Goal: Information Seeking & Learning: Learn about a topic

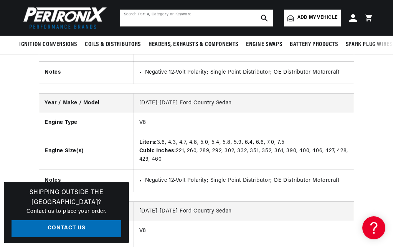
click at [265, 15] on icon "search button" at bounding box center [264, 18] width 7 height 7
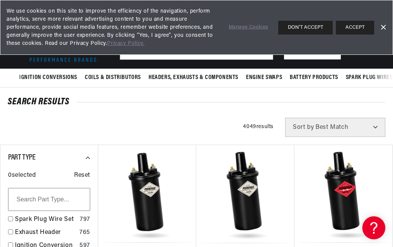
scroll to position [0, 287]
click at [356, 28] on button "ACCEPT" at bounding box center [355, 28] width 38 height 14
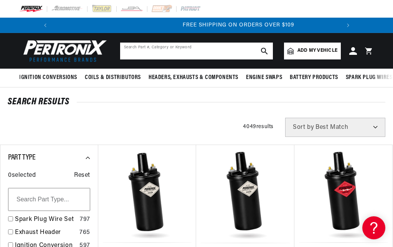
click at [232, 48] on input "text" at bounding box center [196, 51] width 153 height 17
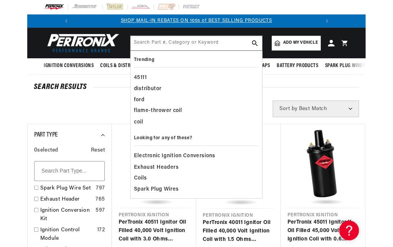
scroll to position [3, 0]
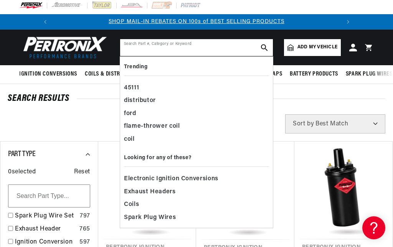
click at [160, 49] on input "text" at bounding box center [196, 47] width 153 height 17
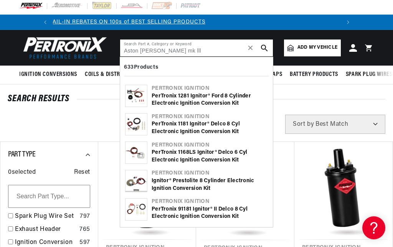
scroll to position [0, 0]
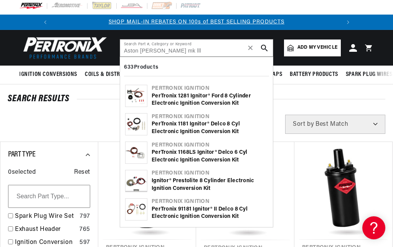
click at [267, 46] on icon "search button" at bounding box center [264, 48] width 7 height 7
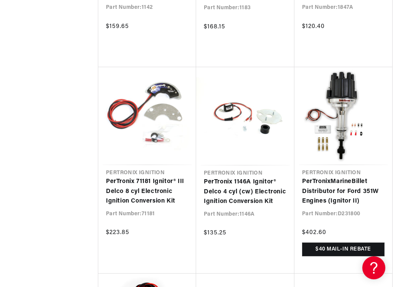
scroll to position [1113, 0]
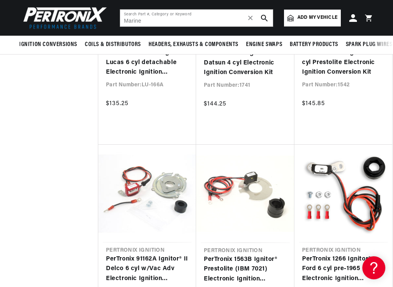
click at [302, 247] on link "PerTronix 1266 Ignitor® Ford 6 cyl pre-1965 Electronic Ignition Conversion Kit" at bounding box center [343, 270] width 83 height 30
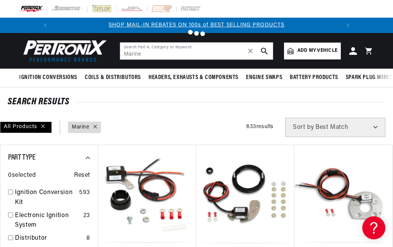
type input "Marine"
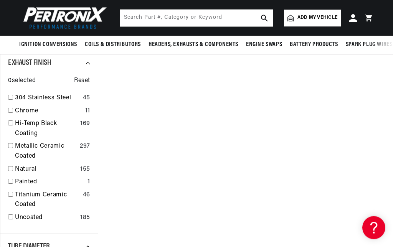
scroll to position [910, 0]
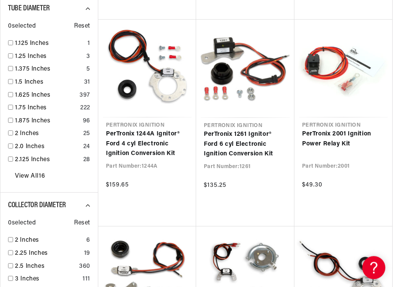
scroll to position [1160, 0]
click at [287, 159] on link "PerTronix 1261 Ignitor® Ford 6 cyl Electronic Ignition Conversion Kit" at bounding box center [245, 145] width 83 height 30
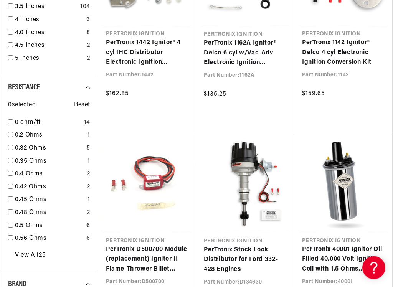
scroll to position [1459, 0]
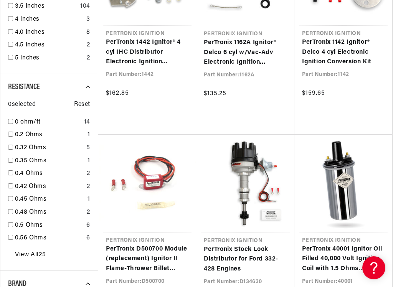
click at [302, 245] on link "PerTronix 40001 Ignitor Oil Filled 40,000 Volt Ignition Coil with 1.5 Ohms Resi…" at bounding box center [343, 260] width 83 height 30
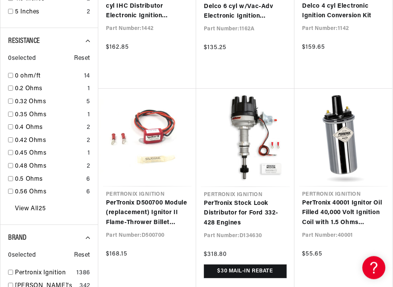
scroll to position [0, 0]
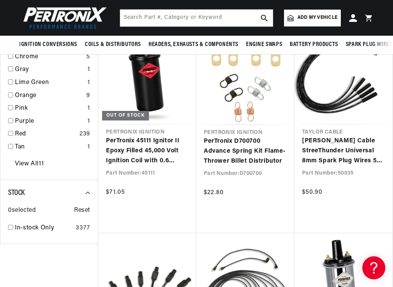
scroll to position [0, 287]
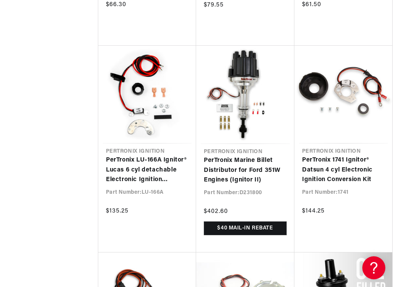
scroll to position [0, 287]
click at [306, 185] on link "PerTronix 1741 Ignitor® Datsun 4 cyl Electronic Ignition Conversion Kit" at bounding box center [343, 171] width 83 height 30
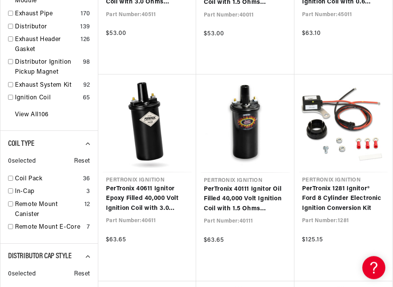
scroll to position [277, 0]
click at [312, 214] on link "PerTronix 1281 Ignitor® Ford 8 Cylinder Electronic Ignition Conversion Kit" at bounding box center [343, 199] width 83 height 30
click at [312, 210] on link "PerTronix 1281 Ignitor® Ford 8 Cylinder Electronic Ignition Conversion Kit" at bounding box center [343, 199] width 83 height 30
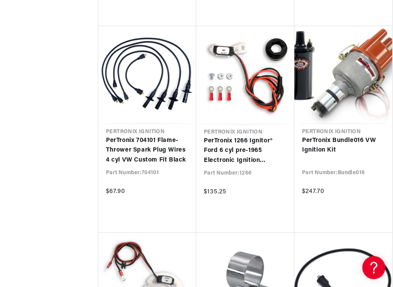
scroll to position [0, 287]
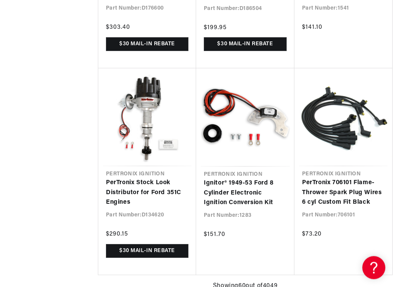
scroll to position [4008, 0]
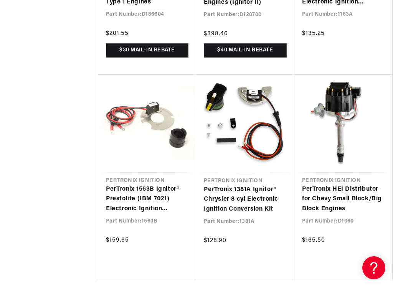
scroll to position [4835, 0]
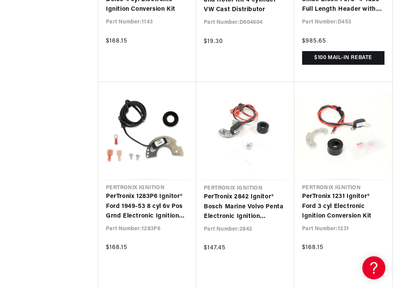
scroll to position [5661, 0]
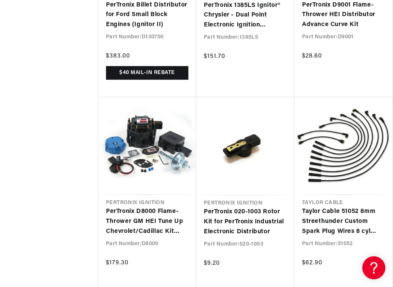
scroll to position [6480, 0]
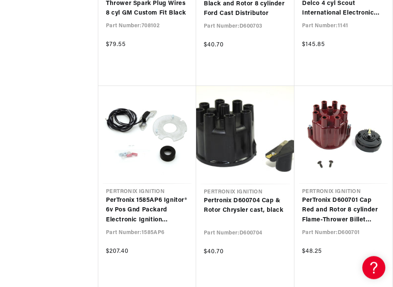
scroll to position [7302, 0]
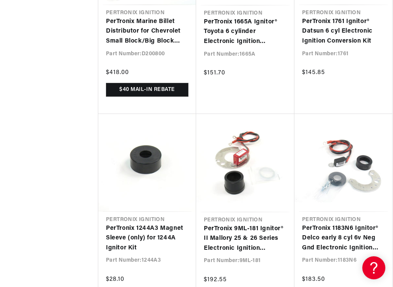
scroll to position [0, 287]
click at [324, 242] on link "PerTronix 1183N6 Ignitor® Delco early 8 cyl 6v Neg Gnd Electronic Ignition Conv…" at bounding box center [343, 239] width 83 height 30
